Goal: Information Seeking & Learning: Learn about a topic

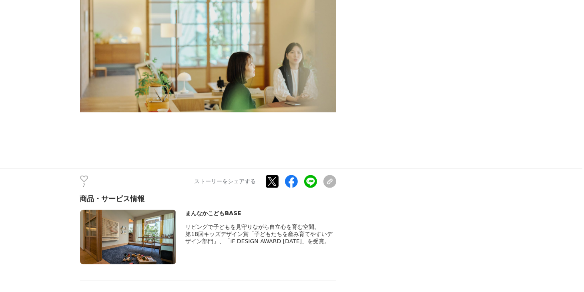
scroll to position [4085, 0]
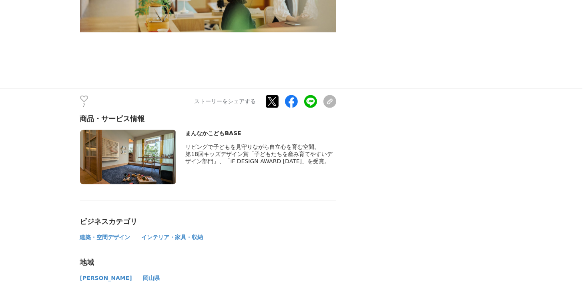
click at [125, 130] on img at bounding box center [128, 157] width 96 height 54
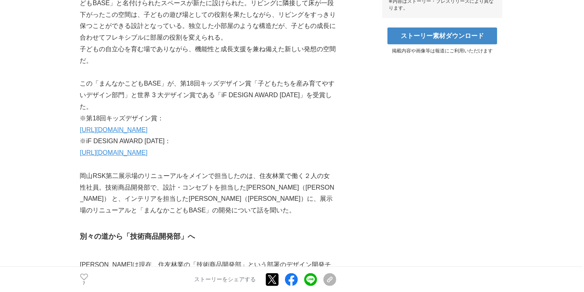
scroll to position [441, 0]
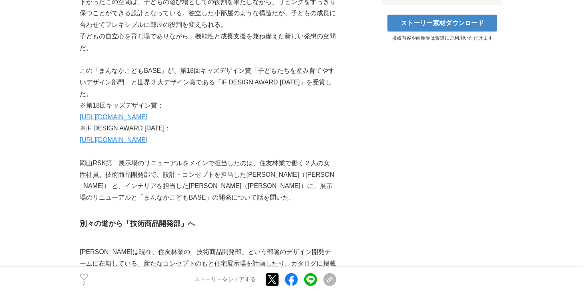
click at [148, 114] on link "https://sfc.jp/information/news/pdf/2024-08-22.pdf" at bounding box center [114, 117] width 68 height 7
click at [148, 137] on link "https://sfc.jp/information/news/pdf/2025-03-14.pdf" at bounding box center [114, 140] width 68 height 7
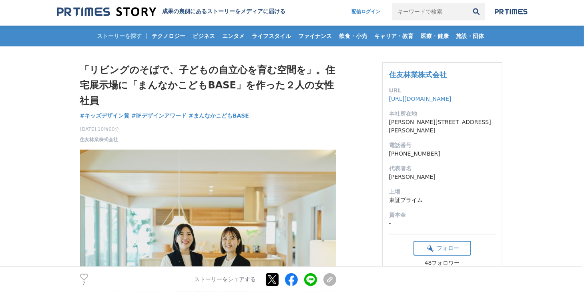
scroll to position [0, 0]
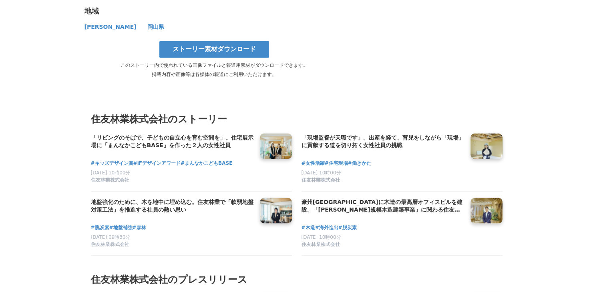
scroll to position [4364, 0]
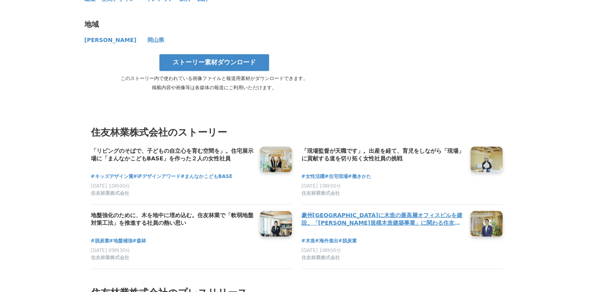
click at [384, 211] on h4 "豪州[GEOGRAPHIC_DATA]に木造の最高層オフィスビルを建設。「[PERSON_NAME]規模木造建築事業」に関わる住友林業社員のキャリアと展望" at bounding box center [383, 219] width 163 height 16
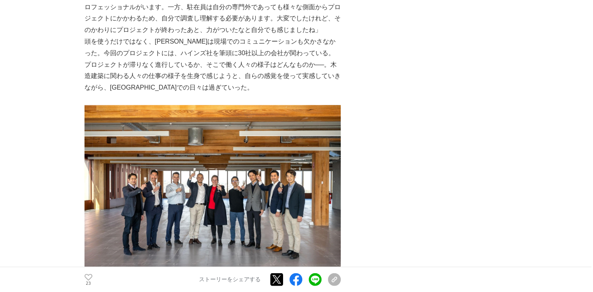
scroll to position [1882, 0]
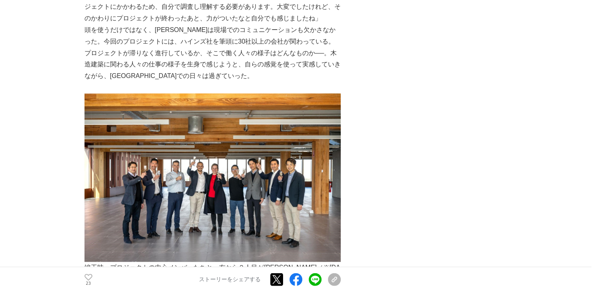
click at [211, 149] on img at bounding box center [213, 178] width 256 height 169
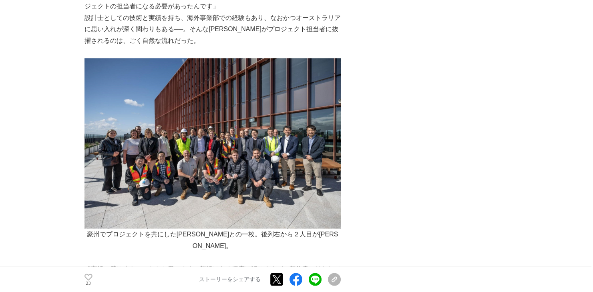
scroll to position [1402, 0]
